Goal: Information Seeking & Learning: Find specific fact

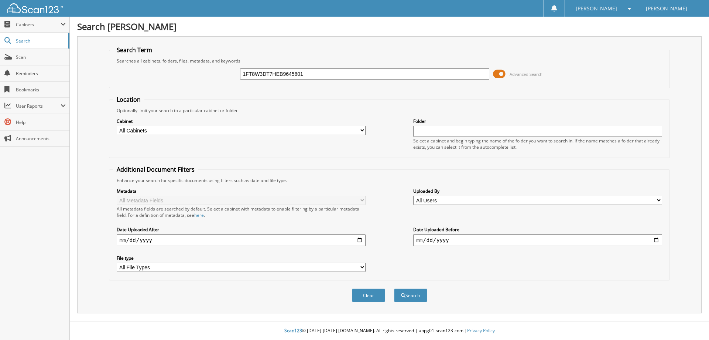
click at [330, 71] on input "1FT8W3DT7HEB9645801" at bounding box center [364, 73] width 249 height 11
type input "1FT8W3DT7HEB96458"
click at [394, 288] on button "Search" at bounding box center [410, 295] width 33 height 14
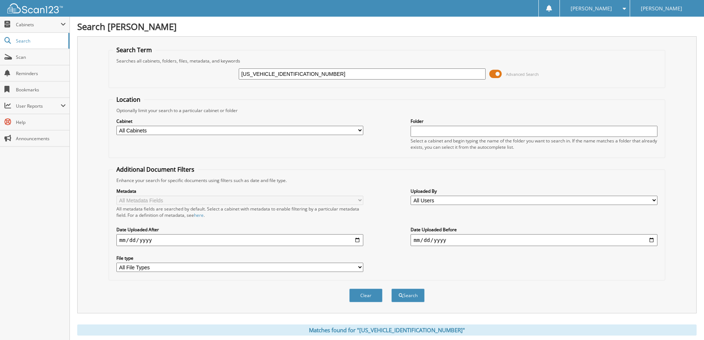
click at [344, 78] on input "1FT8W3DT7HEB96458" at bounding box center [362, 73] width 247 height 11
paste input "MDE5BH9NLA7818301"
type input "1FMDE5BH9NLA78183"
click at [391, 288] on button "Search" at bounding box center [407, 295] width 33 height 14
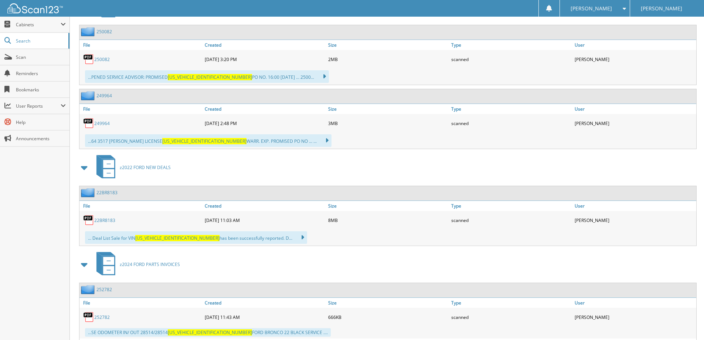
scroll to position [776, 0]
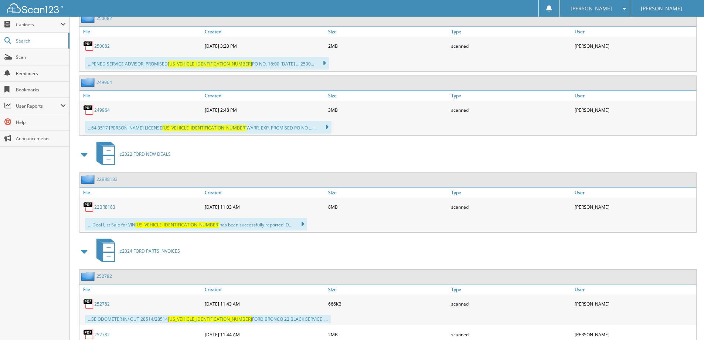
click at [107, 206] on link "22BR8183" at bounding box center [104, 207] width 21 height 6
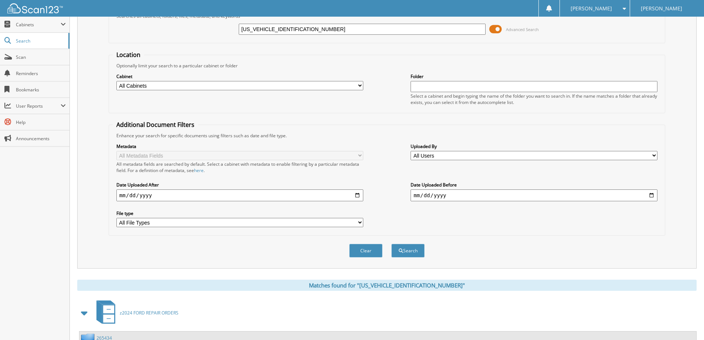
scroll to position [0, 0]
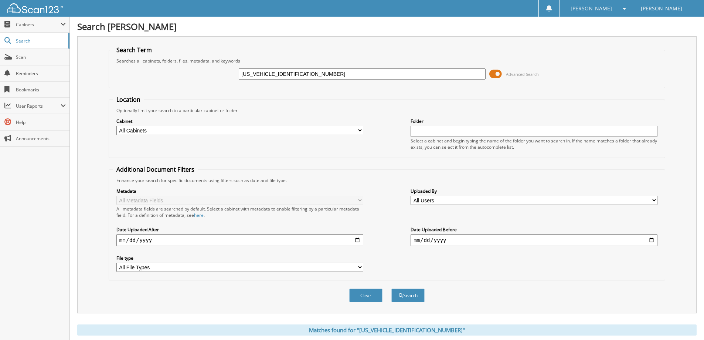
click at [307, 74] on input "1FMDE5BH9NLA78183" at bounding box center [362, 73] width 247 height 11
paste input "8BH7RLB2528201"
type input "[US_VEHICLE_IDENTIFICATION_NUMBER]"
click at [391, 288] on button "Search" at bounding box center [407, 295] width 33 height 14
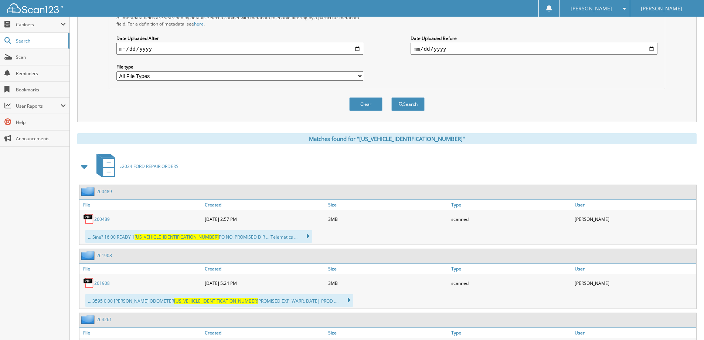
scroll to position [32, 0]
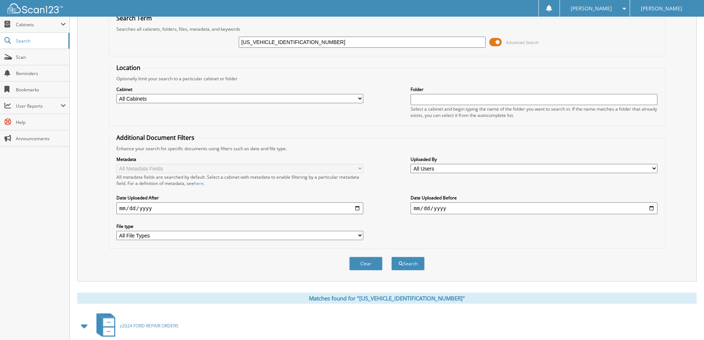
click at [294, 45] on input "[US_VEHICLE_IDENTIFICATION_NUMBER]" at bounding box center [362, 42] width 247 height 11
paste input "3FMTK1S54RMA0128901"
type input "[US_VEHICLE_IDENTIFICATION_NUMBER]"
click at [391, 256] on button "Search" at bounding box center [407, 263] width 33 height 14
